Goal: Entertainment & Leisure: Consume media (video, audio)

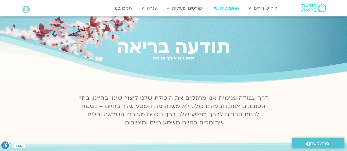
click at [232, 7] on link "ההקלטות שלי" at bounding box center [224, 8] width 33 height 10
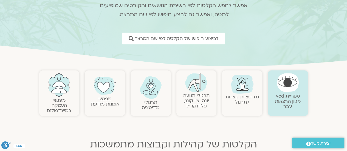
scroll to position [82, 0]
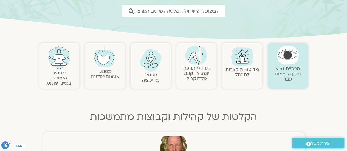
click at [141, 73] on h2 "תרגולי מדיטציה" at bounding box center [150, 77] width 35 height 10
click at [157, 76] on h2 "תרגולי מדיטציה" at bounding box center [150, 77] width 35 height 10
click at [155, 74] on link "תרגולי מדיטציה" at bounding box center [151, 78] width 18 height 12
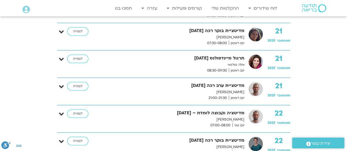
scroll to position [1342, 0]
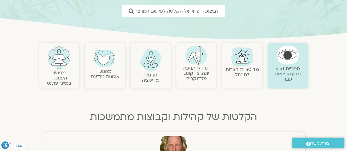
click at [247, 77] on link "מדיטציות קצרות לתרגול" at bounding box center [241, 72] width 33 height 12
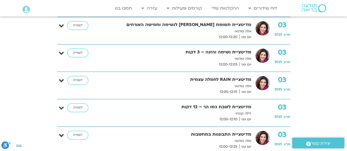
scroll to position [247, 0]
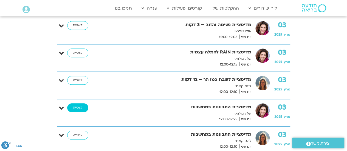
click at [72, 104] on link "לצפייה" at bounding box center [77, 107] width 21 height 9
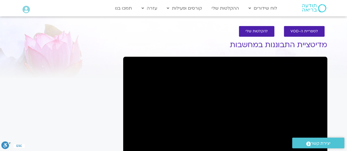
scroll to position [55, 0]
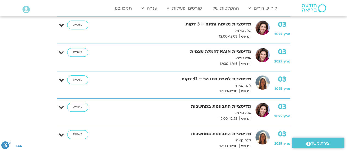
scroll to position [55, 0]
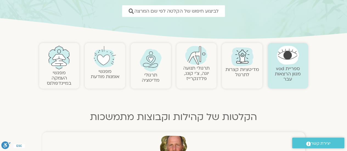
scroll to position [82, 0]
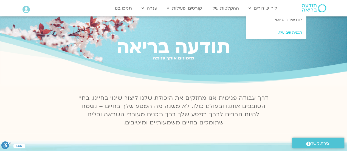
click at [285, 31] on link "תכניה שבועית" at bounding box center [275, 32] width 60 height 13
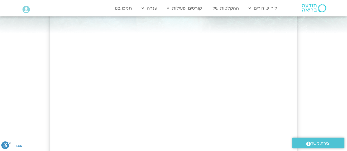
scroll to position [41, 0]
